Goal: Find specific page/section

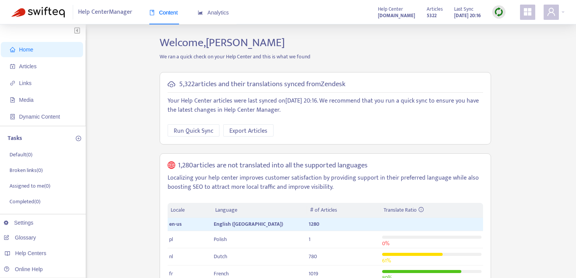
click at [390, 40] on h2 "Welcome, [PERSON_NAME]" at bounding box center [325, 43] width 343 height 14
click at [61, 56] on span "Home" at bounding box center [43, 49] width 67 height 15
click at [51, 66] on span "Articles" at bounding box center [43, 66] width 67 height 15
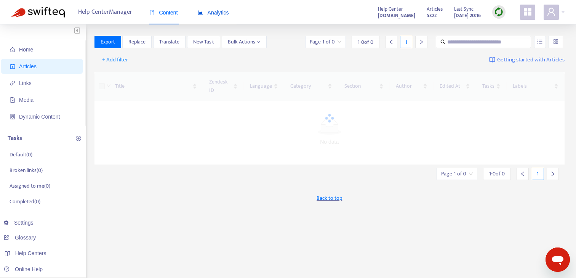
click at [225, 11] on span "Analytics" at bounding box center [213, 13] width 31 height 6
